Goal: Task Accomplishment & Management: Complete application form

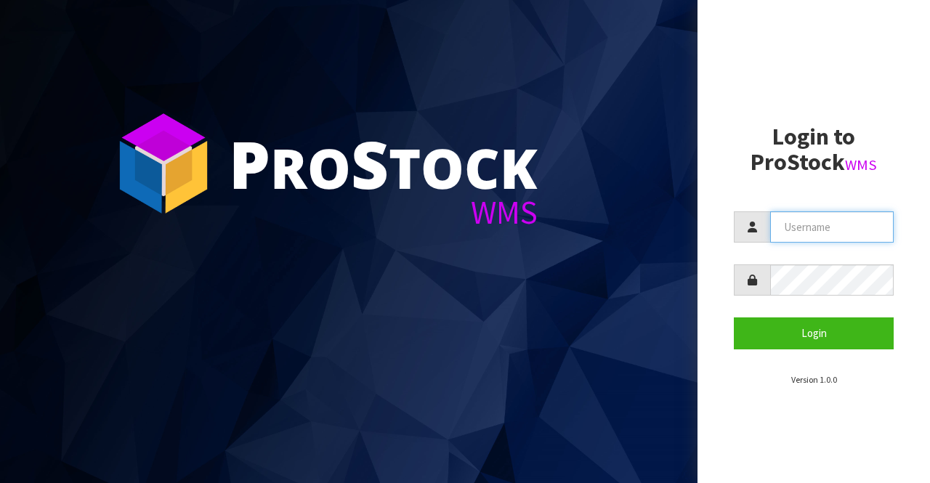
click at [794, 227] on input "text" at bounding box center [832, 227] width 124 height 31
type input "BIGGAME"
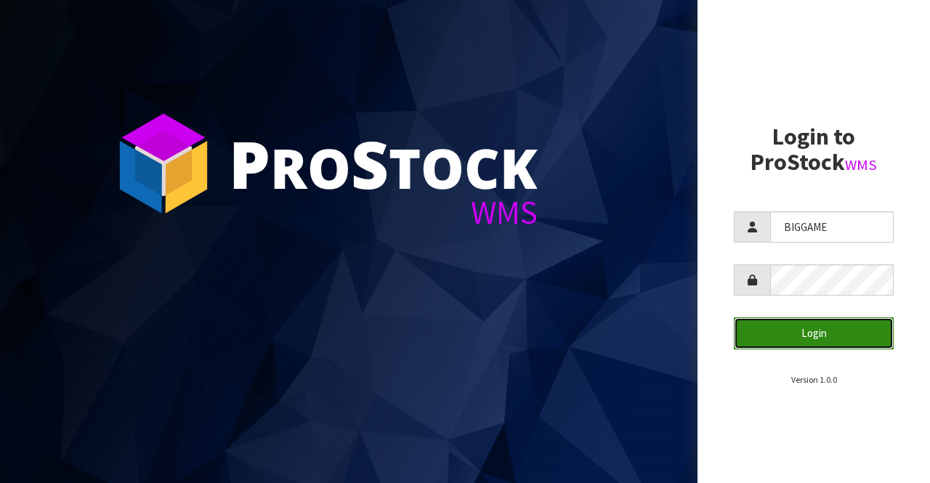
click at [777, 329] on button "Login" at bounding box center [814, 333] width 160 height 31
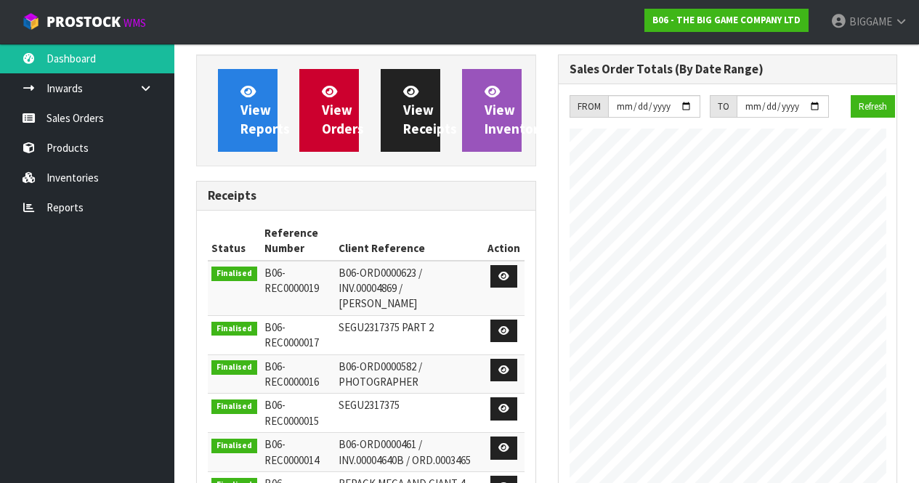
scroll to position [962, 361]
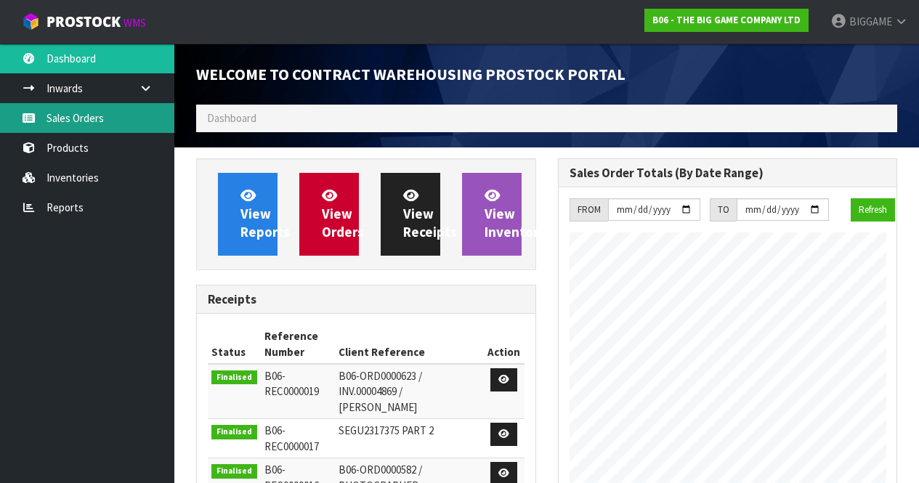
click at [100, 118] on link "Sales Orders" at bounding box center [87, 118] width 174 height 30
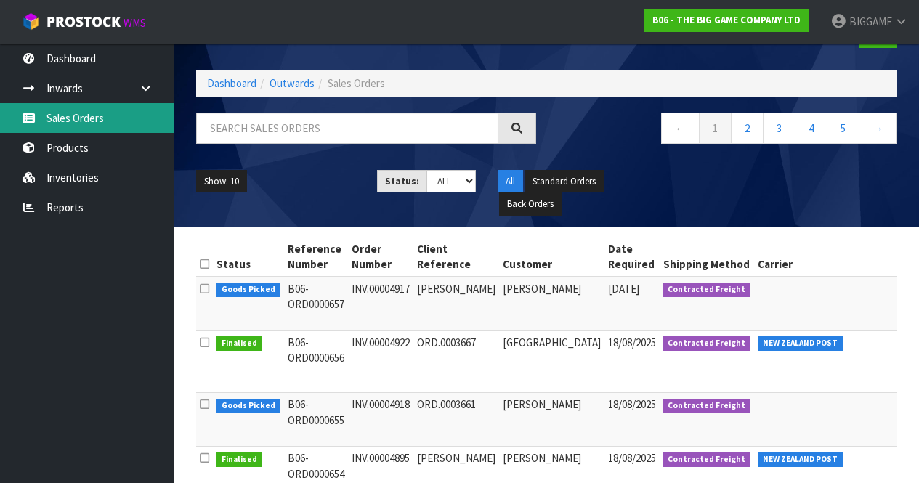
scroll to position [52, 0]
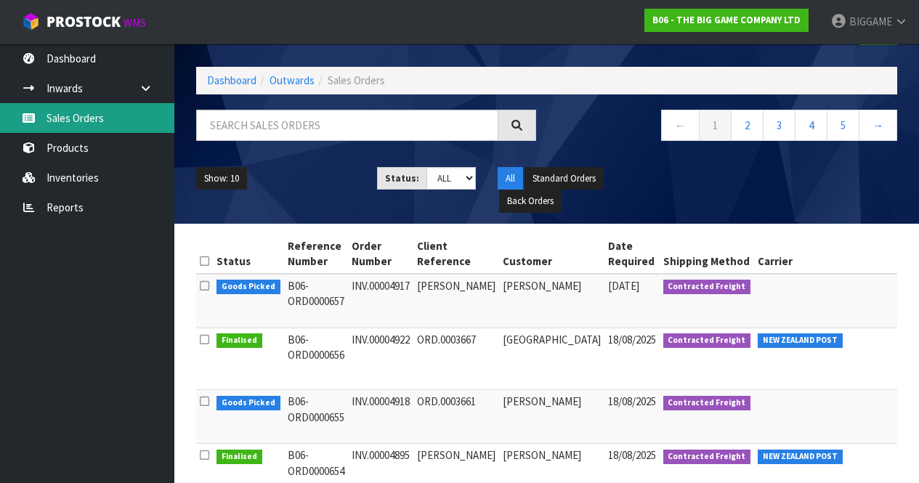
click at [110, 117] on link "Sales Orders" at bounding box center [87, 118] width 174 height 30
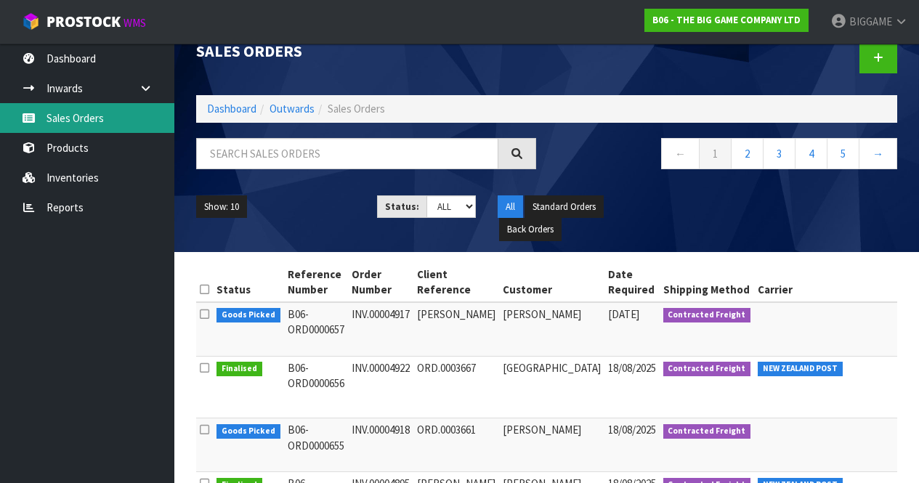
scroll to position [0, 0]
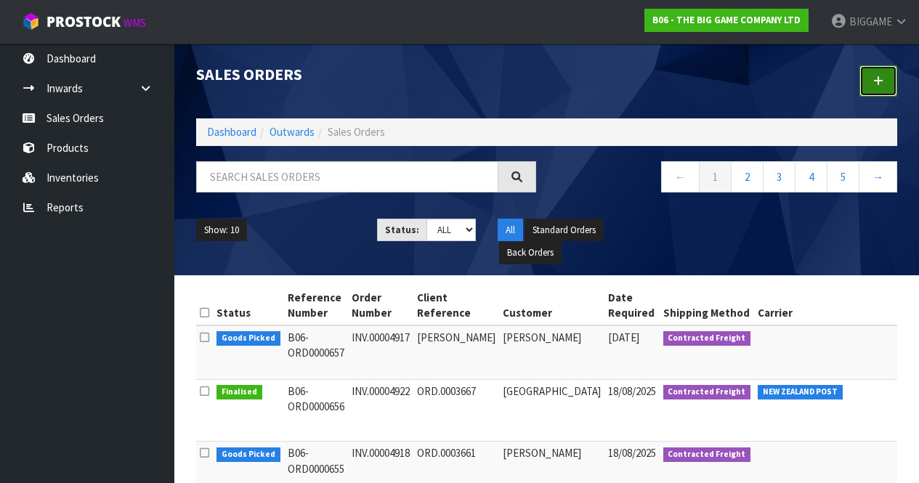
click at [879, 77] on icon at bounding box center [879, 81] width 10 height 11
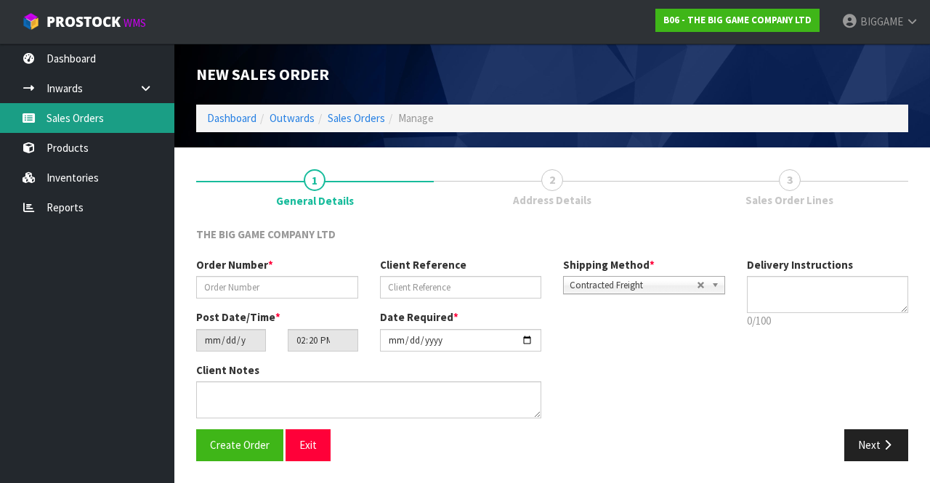
click at [97, 121] on link "Sales Orders" at bounding box center [87, 118] width 174 height 30
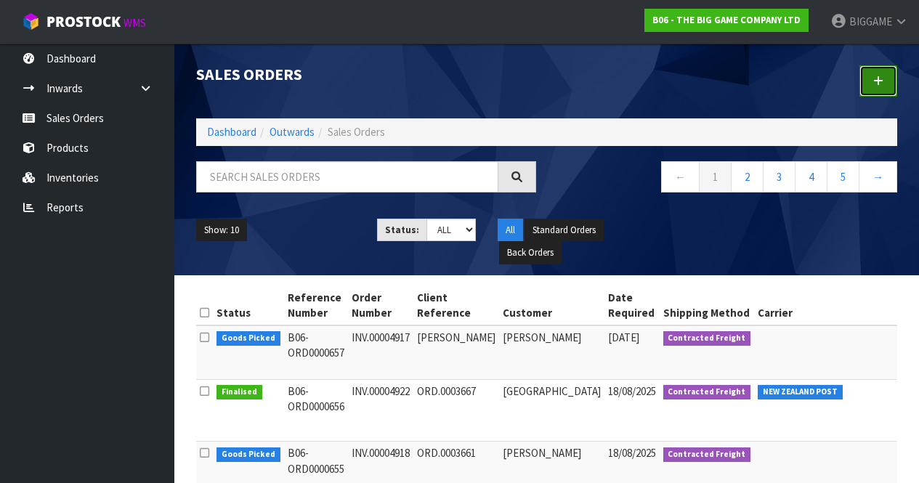
click at [878, 78] on icon at bounding box center [879, 81] width 10 height 11
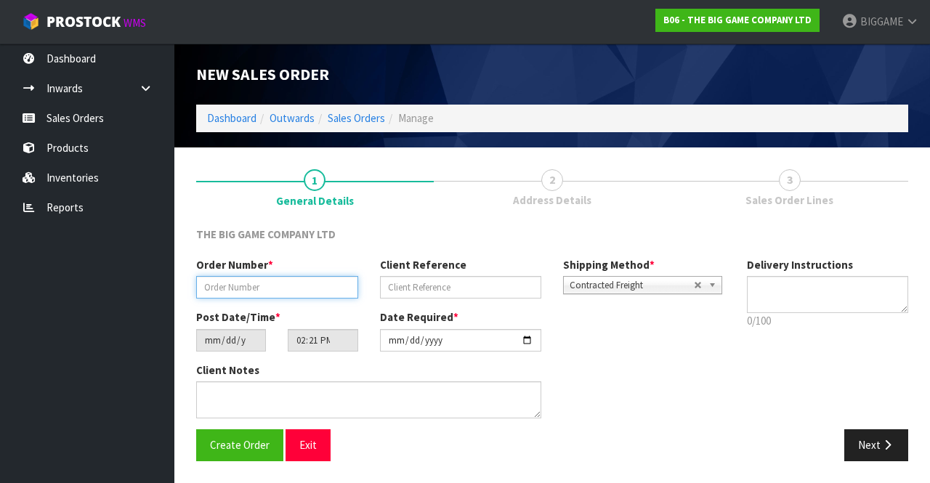
click at [270, 289] on input "text" at bounding box center [277, 287] width 162 height 23
type input "INV.00004924"
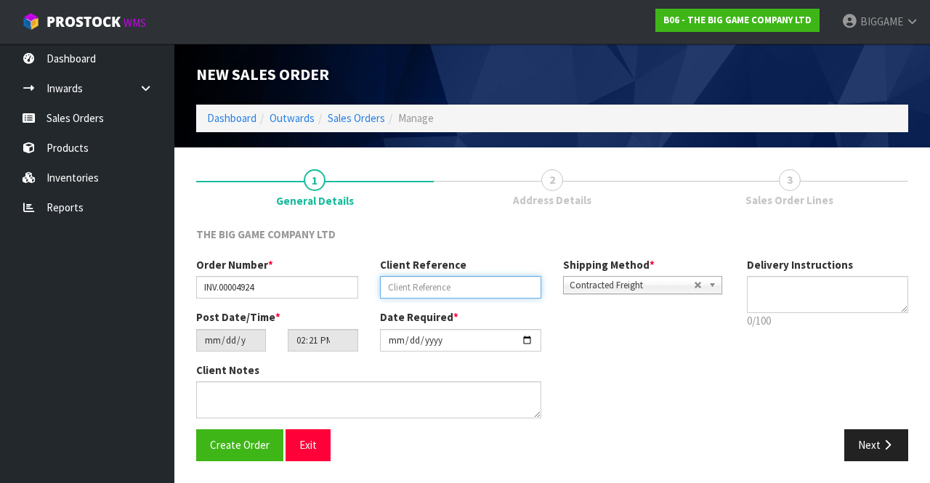
click at [392, 285] on input "text" at bounding box center [461, 287] width 162 height 23
type input "ORD.0003668"
click at [875, 440] on button "Next" at bounding box center [877, 445] width 64 height 31
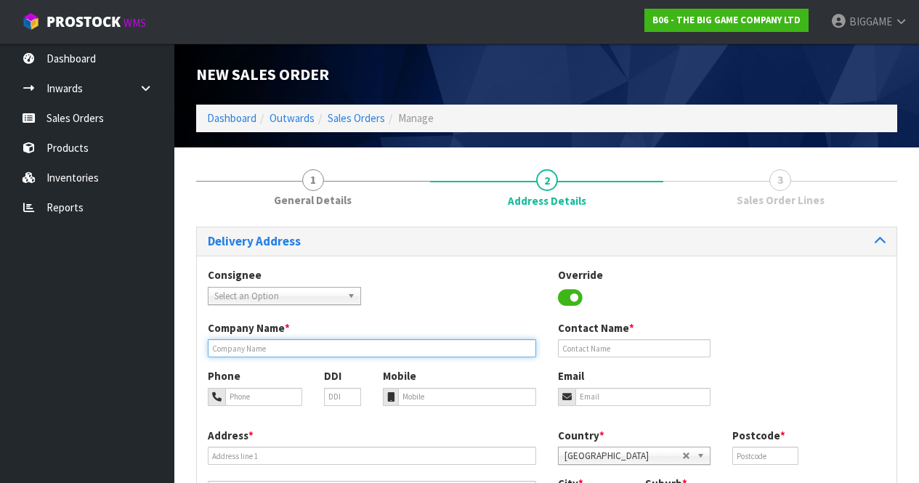
click at [301, 348] on input "text" at bounding box center [372, 348] width 329 height 18
type input "[GEOGRAPHIC_DATA]"
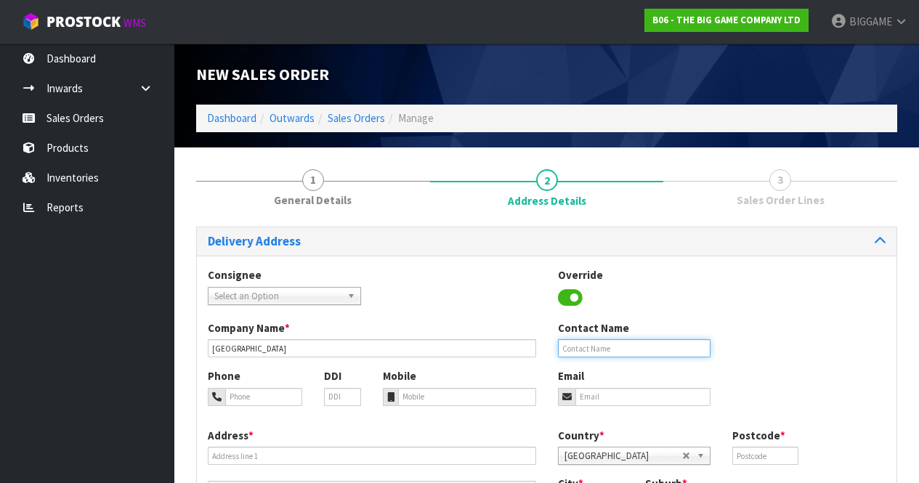
click at [604, 349] on input "text" at bounding box center [634, 348] width 153 height 18
type input "[PERSON_NAME]"
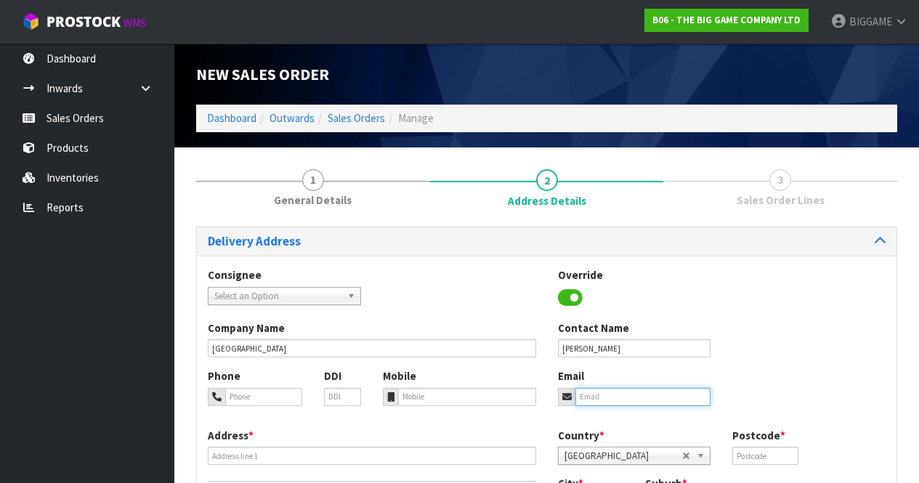
click at [605, 395] on input "email" at bounding box center [644, 397] width 136 height 18
type input "[EMAIL_ADDRESS][DOMAIN_NAME]"
click at [771, 451] on input "text" at bounding box center [765, 456] width 65 height 18
type input "4500"
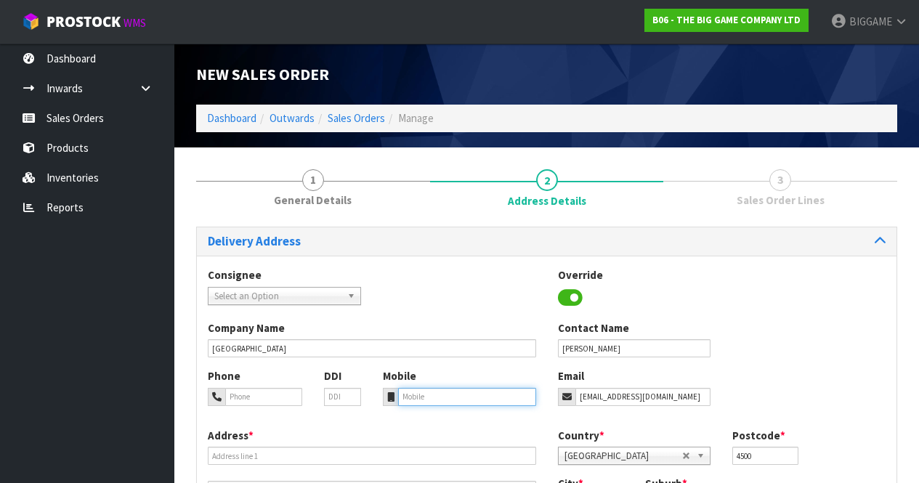
click at [421, 395] on input "tel" at bounding box center [467, 397] width 138 height 18
click at [280, 396] on input "tel" at bounding box center [263, 397] width 77 height 18
type input "063490298"
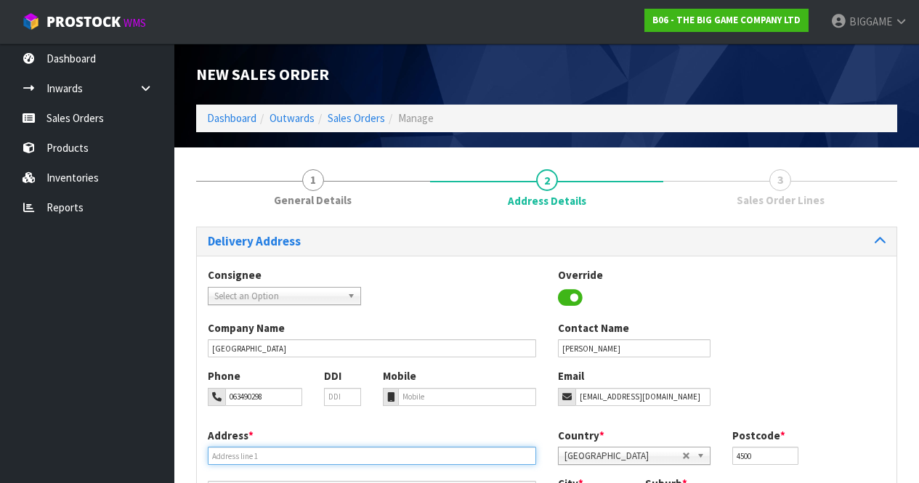
click at [289, 454] on input "text" at bounding box center [372, 456] width 329 height 18
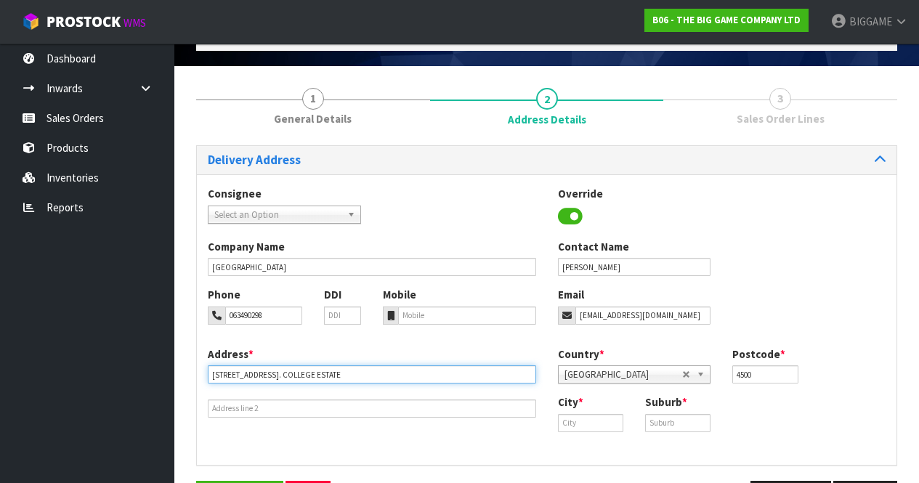
scroll to position [82, 0]
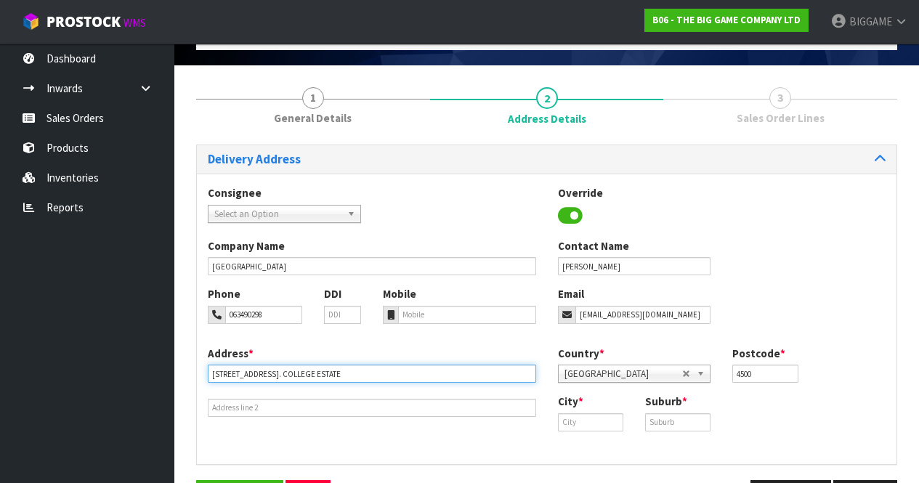
type input "[STREET_ADDRESS]. COLLEGE ESTATE"
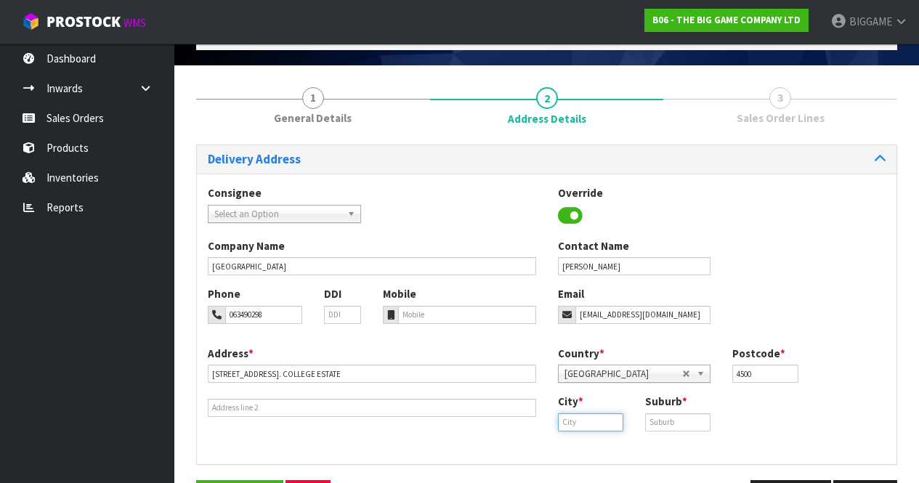
click at [602, 419] on input "text" at bounding box center [590, 423] width 65 height 18
type input "Whanganui"
click at [656, 420] on input "text" at bounding box center [677, 423] width 65 height 18
type input "COLLEGE ESTATE"
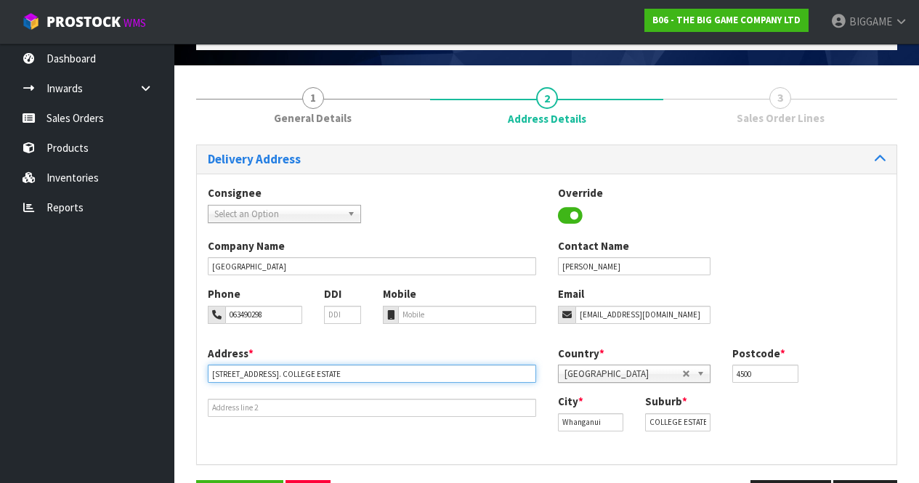
click at [384, 369] on input "[STREET_ADDRESS]. COLLEGE ESTATE" at bounding box center [372, 374] width 329 height 18
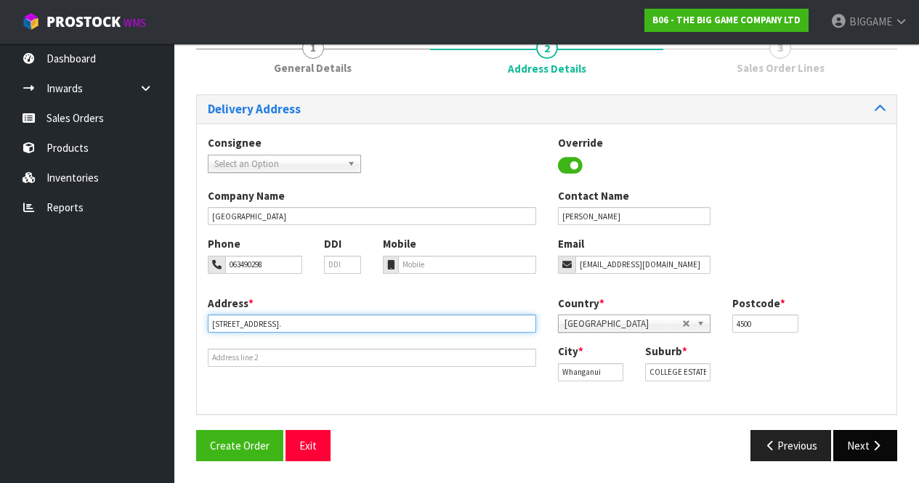
type input "[STREET_ADDRESS]."
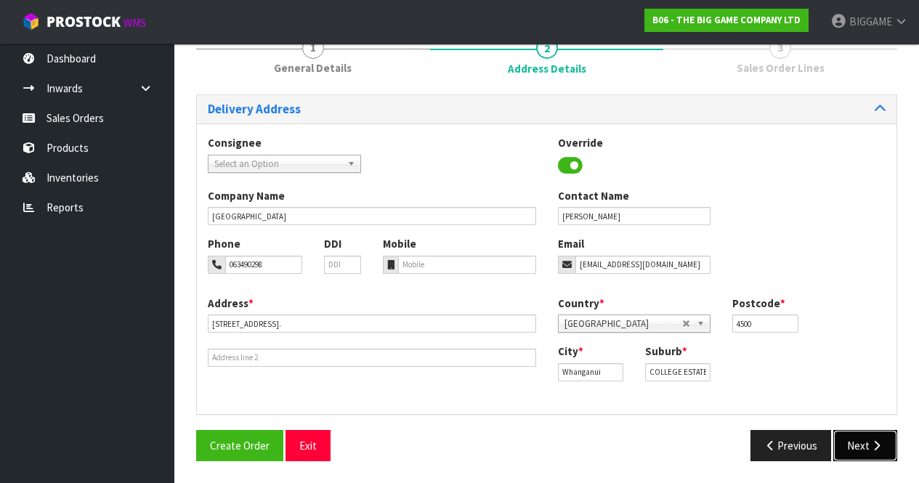
click at [866, 442] on button "Next" at bounding box center [866, 445] width 64 height 31
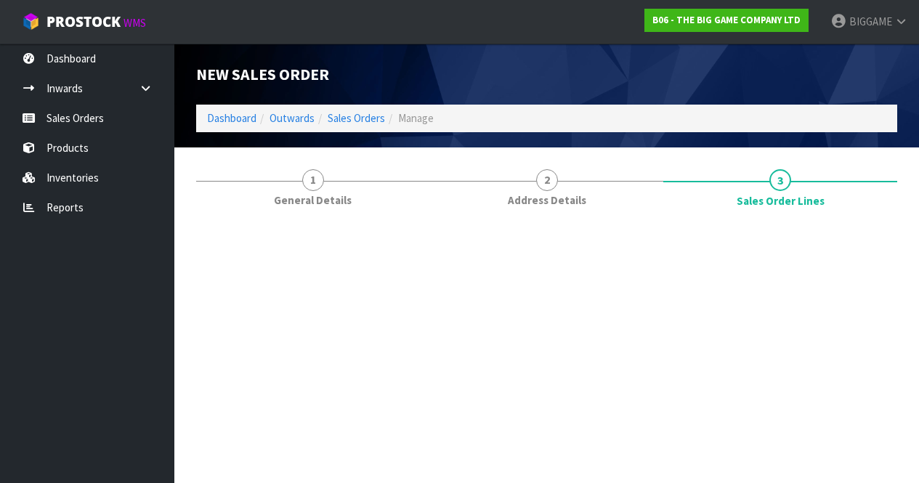
scroll to position [0, 0]
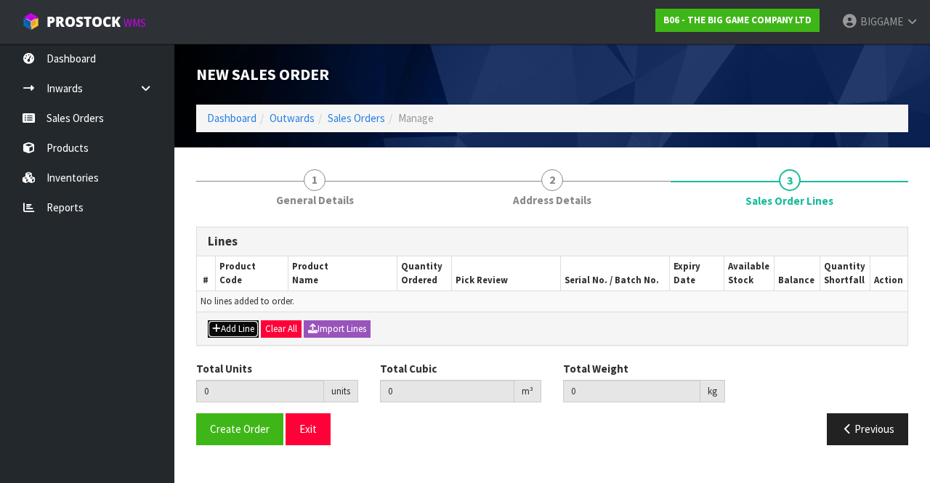
click at [235, 329] on button "Add Line" at bounding box center [233, 329] width 51 height 17
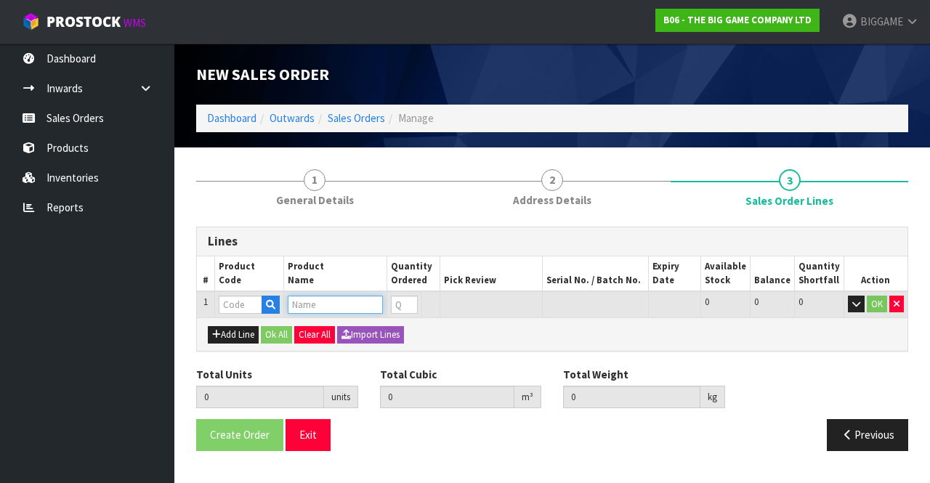
click at [315, 302] on input "text" at bounding box center [335, 305] width 95 height 18
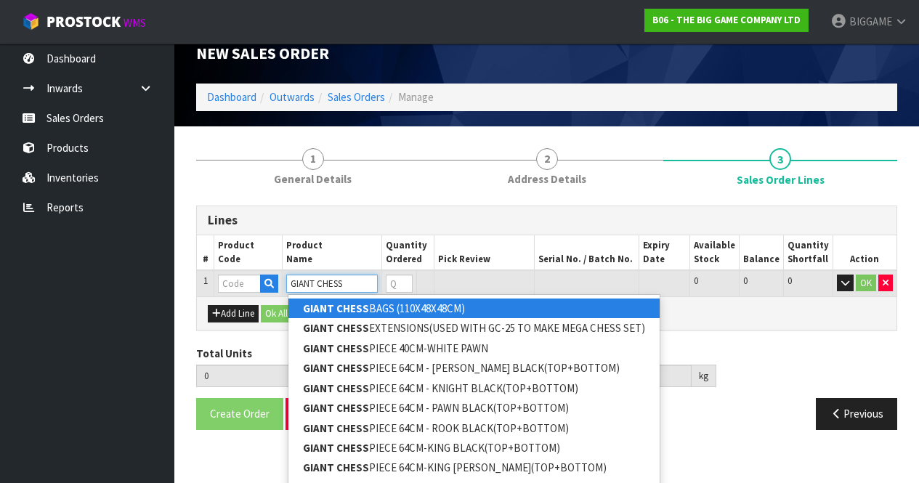
scroll to position [40, 0]
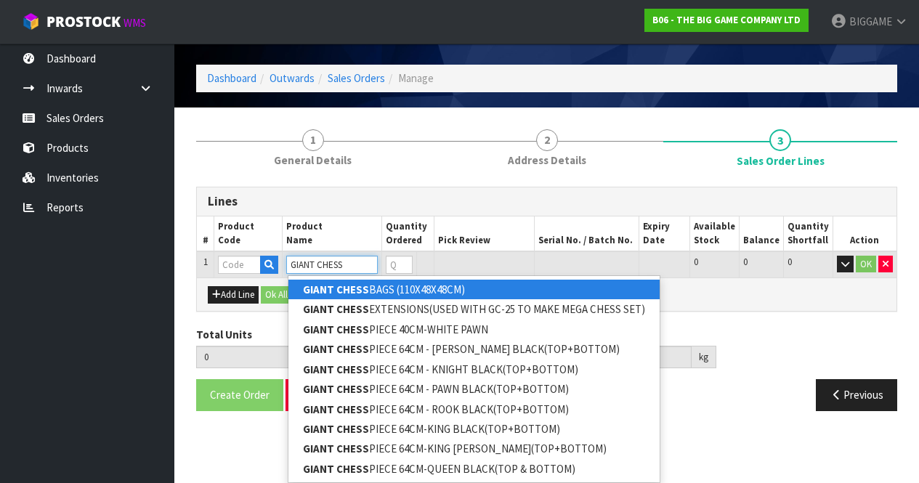
drag, startPoint x: 347, startPoint y: 261, endPoint x: 291, endPoint y: 262, distance: 55.3
click at [291, 262] on input "GIANT CHESS" at bounding box center [332, 265] width 92 height 18
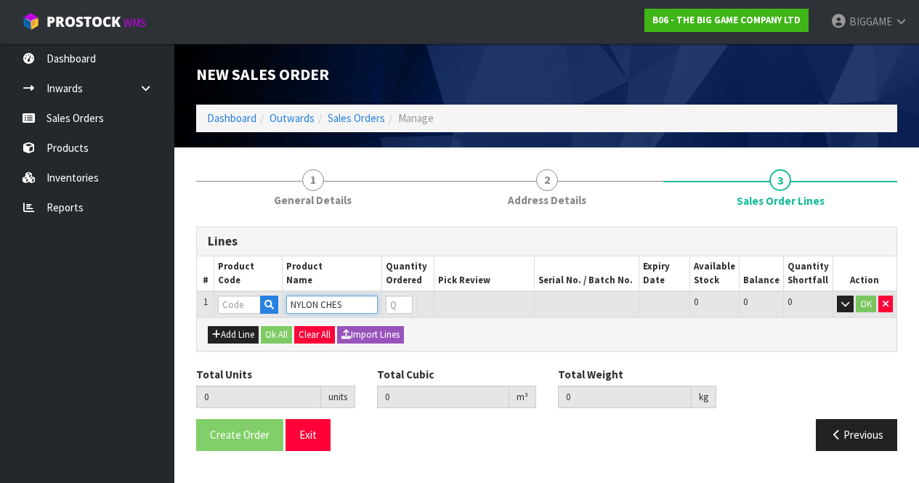
scroll to position [0, 0]
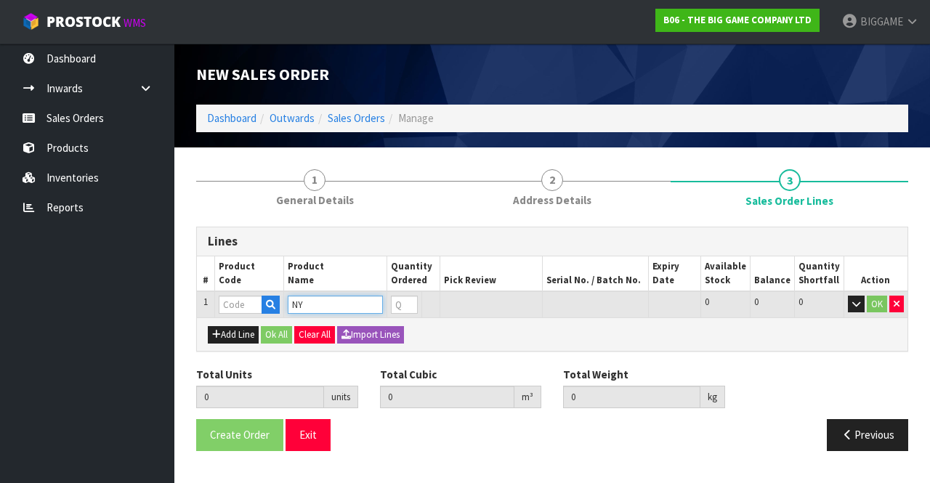
type input "N"
click at [257, 304] on input "text" at bounding box center [241, 305] width 44 height 18
type input "B"
click at [313, 304] on input "text" at bounding box center [335, 305] width 95 height 18
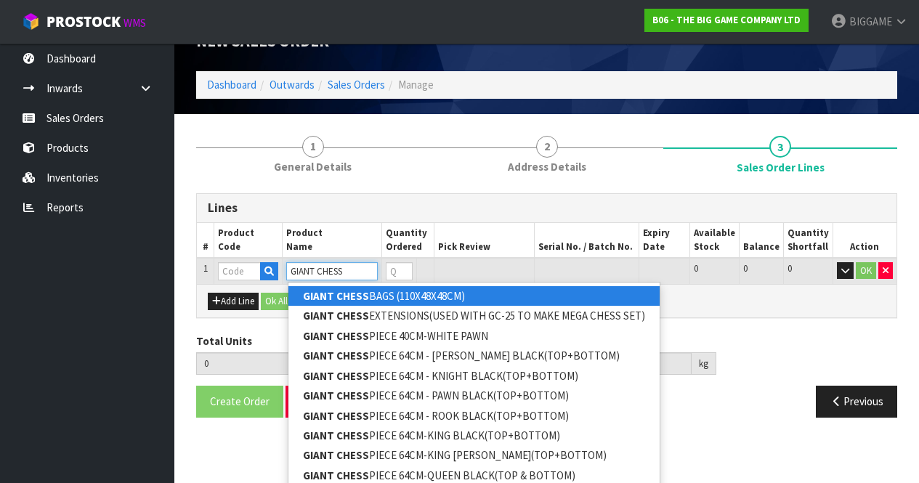
scroll to position [40, 0]
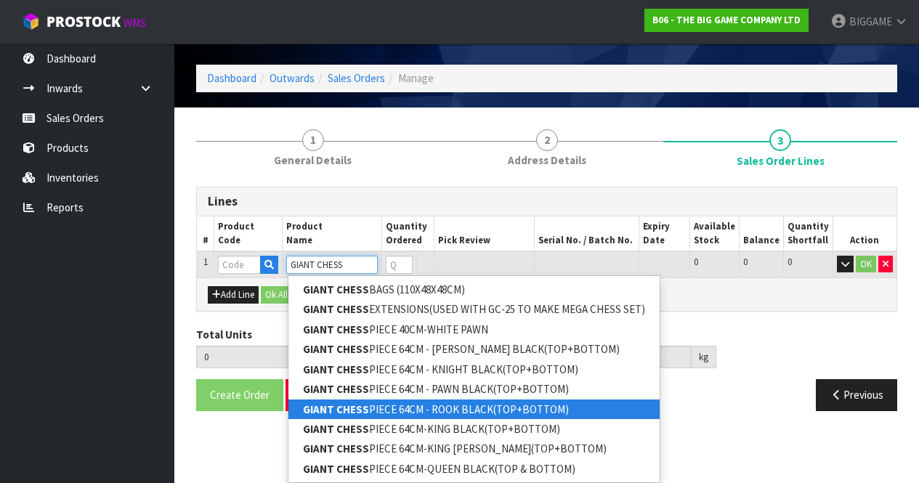
type input "GIANT CHESS"
click at [668, 408] on div "Previous" at bounding box center [728, 394] width 362 height 31
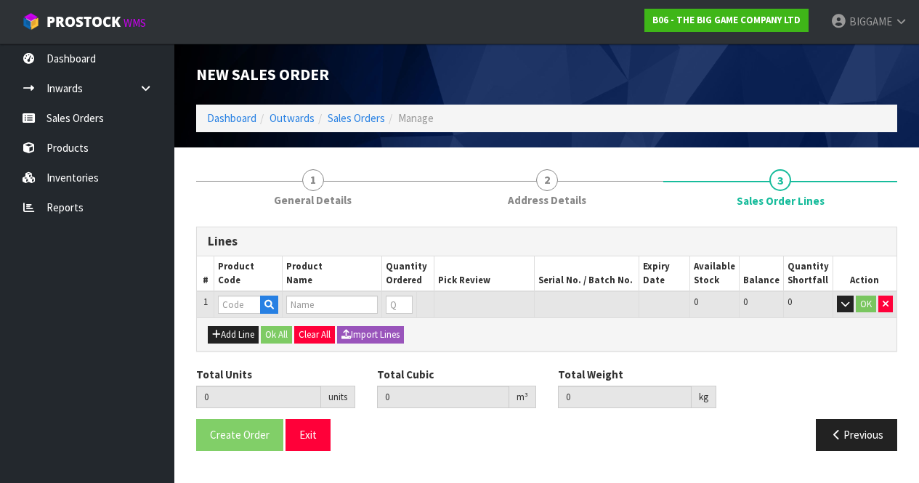
scroll to position [0, 0]
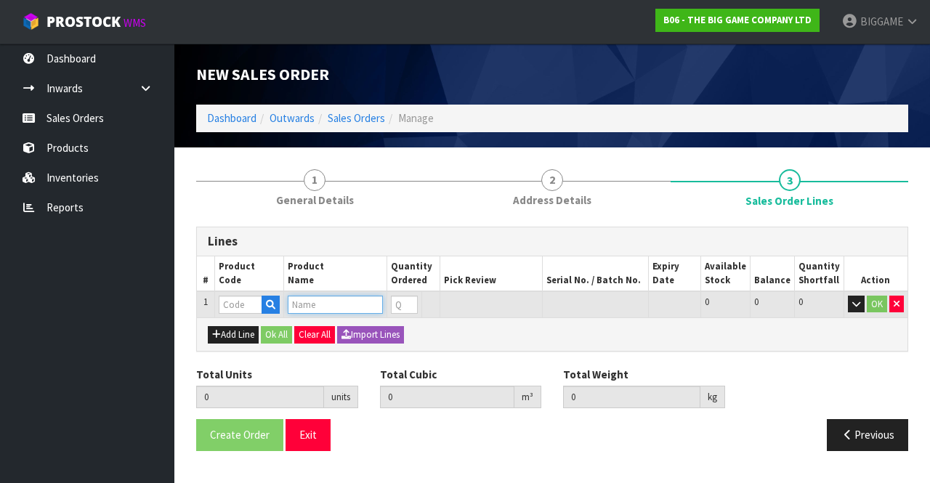
click at [310, 306] on input "text" at bounding box center [335, 305] width 95 height 18
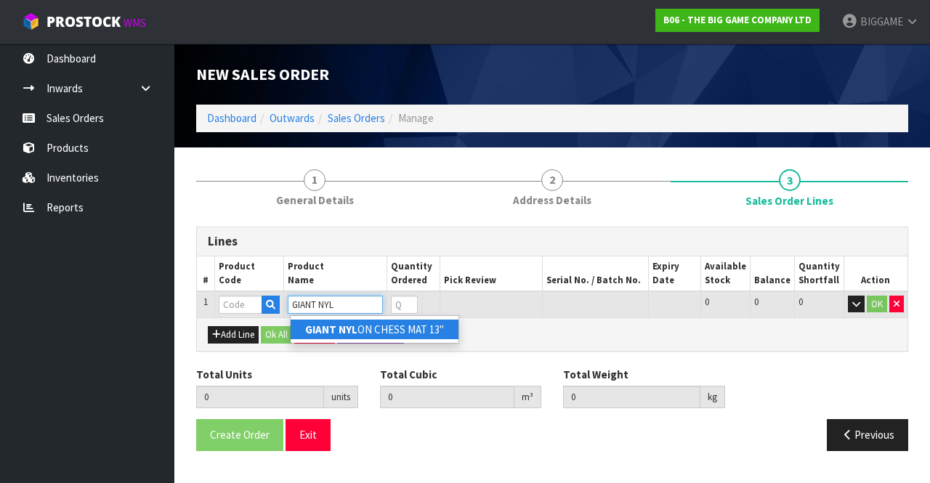
type input "GIANT NYL"
click at [353, 329] on strong "GIANT NYL" at bounding box center [331, 330] width 52 height 14
type input "GIANT NYLON CHESS MAT 13""
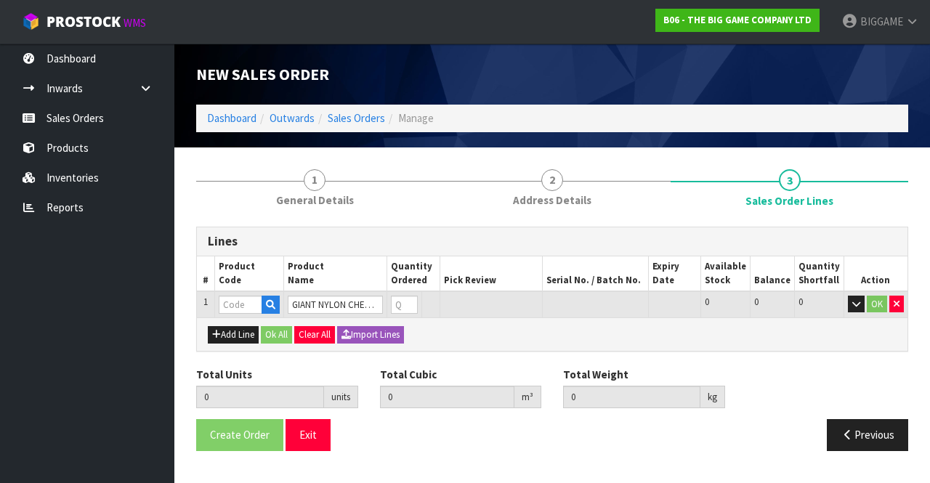
type input "0.000000"
type input "0.000"
type input "BHGN-13"
type input "0"
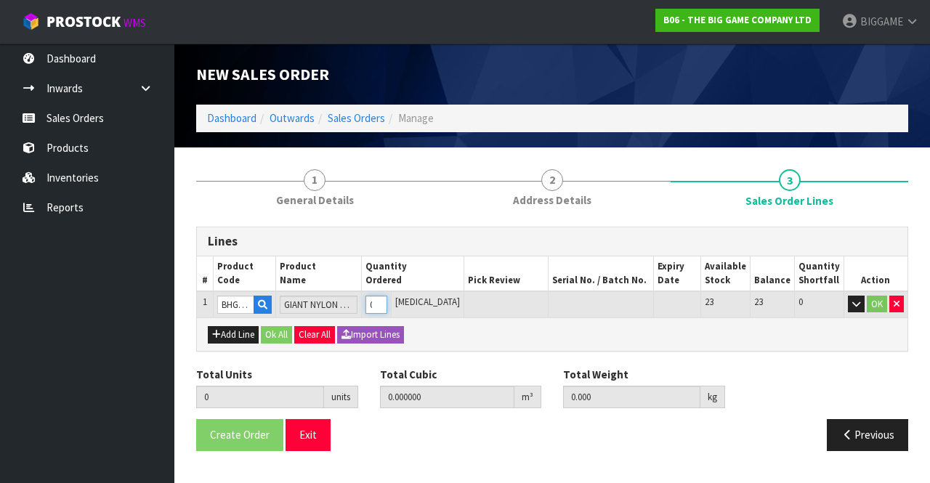
type input "1"
type input "0.004107"
type input "1.25"
type input "1"
click at [387, 299] on input "1" at bounding box center [376, 305] width 21 height 18
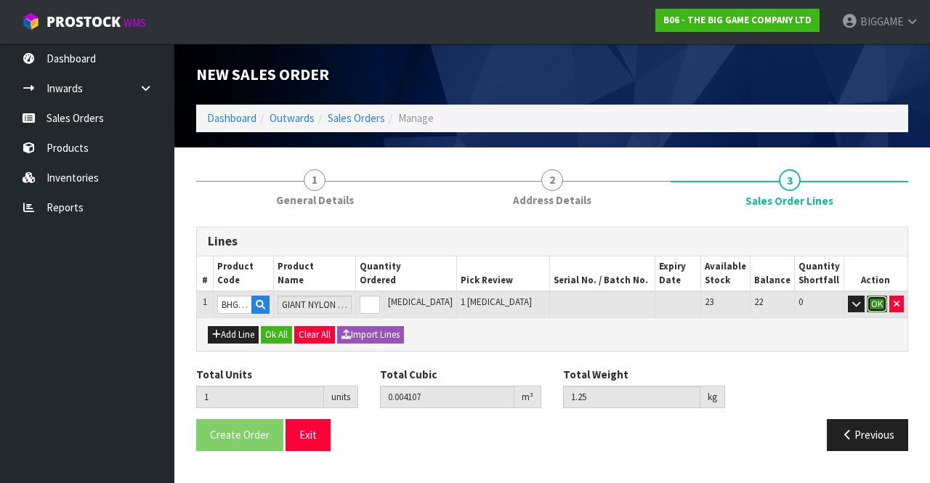
click at [875, 299] on button "OK" at bounding box center [877, 304] width 20 height 17
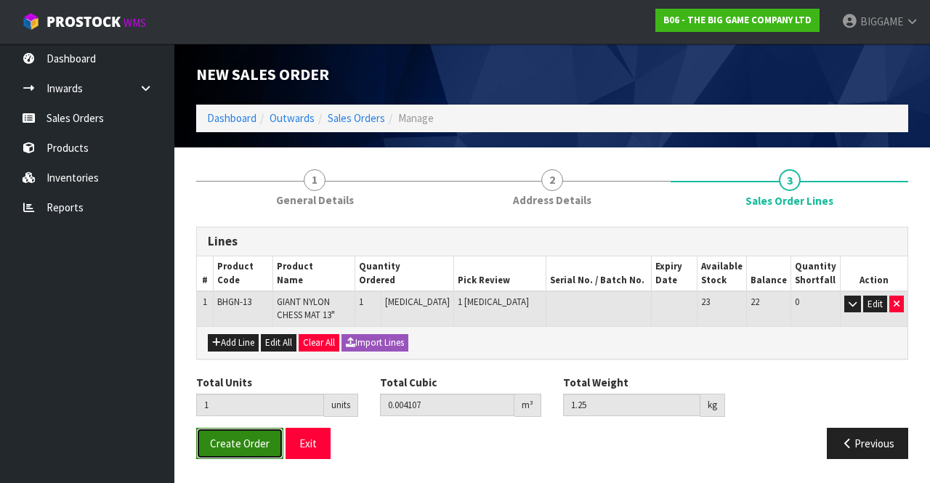
click at [233, 445] on span "Create Order" at bounding box center [240, 444] width 60 height 14
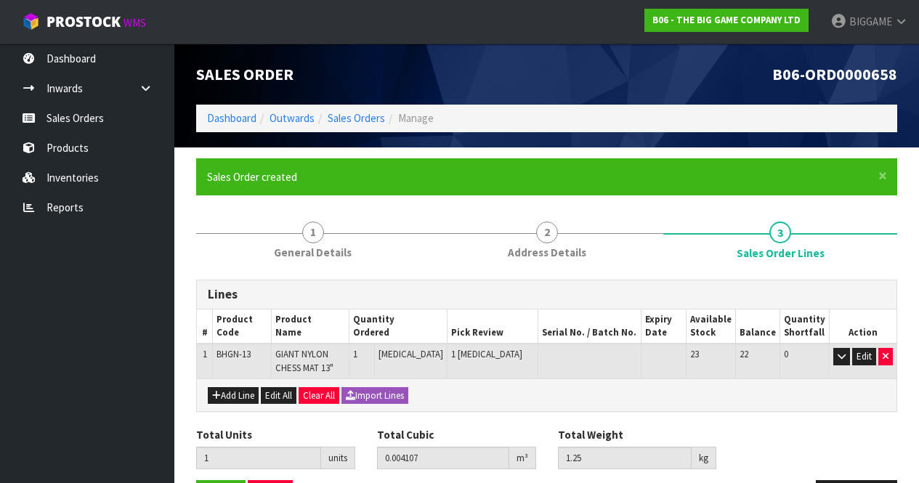
scroll to position [50, 0]
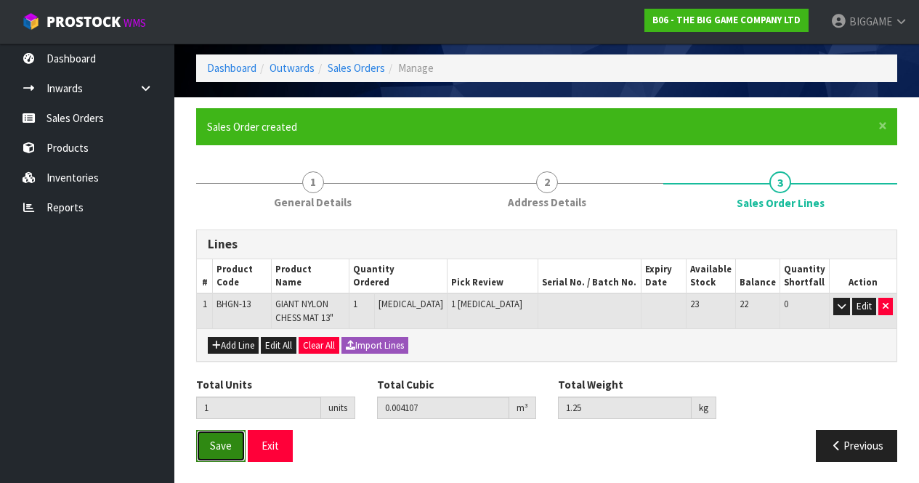
click at [227, 443] on span "Save" at bounding box center [221, 446] width 22 height 14
click at [233, 435] on button "Save" at bounding box center [220, 445] width 49 height 31
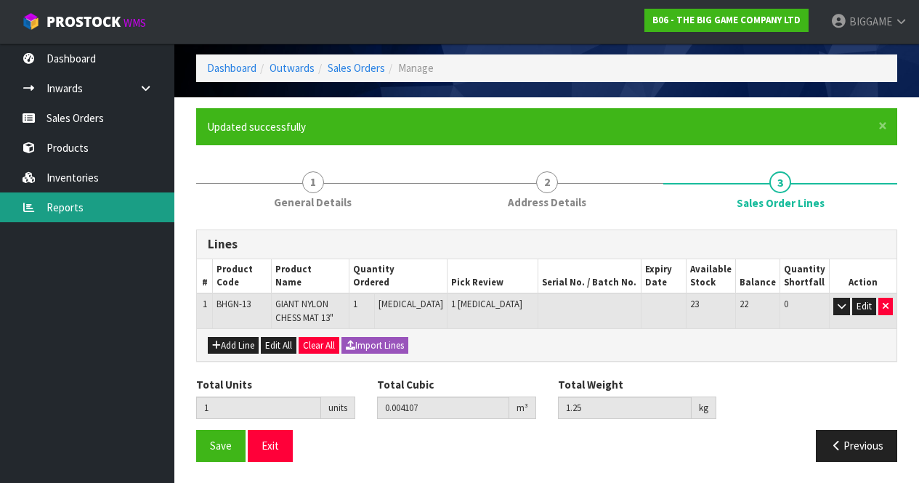
scroll to position [0, 0]
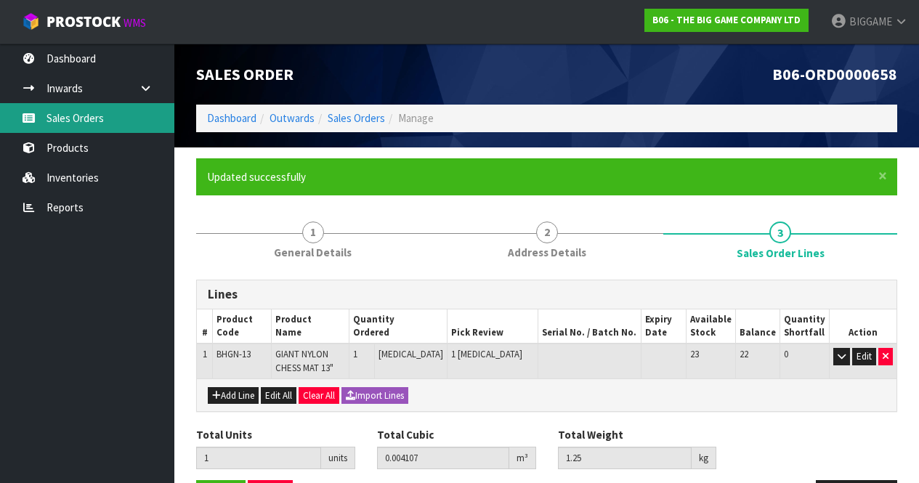
click at [89, 118] on link "Sales Orders" at bounding box center [87, 118] width 174 height 30
